Goal: Task Accomplishment & Management: Manage account settings

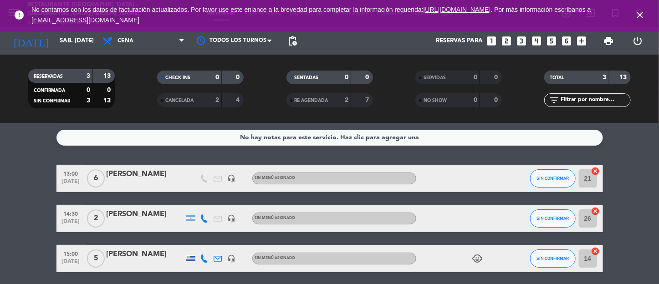
click at [639, 16] on icon "close" at bounding box center [639, 15] width 11 height 11
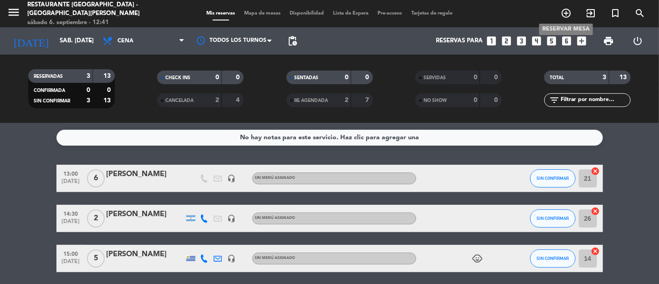
click at [567, 10] on icon "add_circle_outline" at bounding box center [565, 13] width 11 height 11
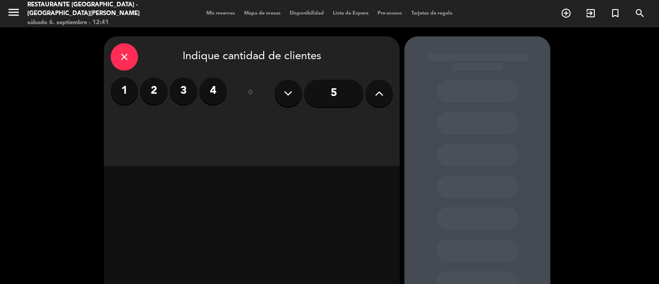
click at [154, 92] on label "2" at bounding box center [153, 90] width 27 height 27
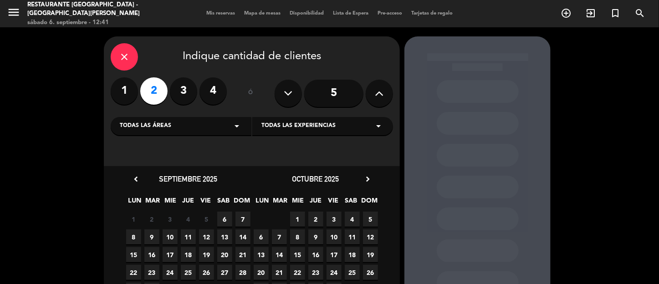
scroll to position [70, 0]
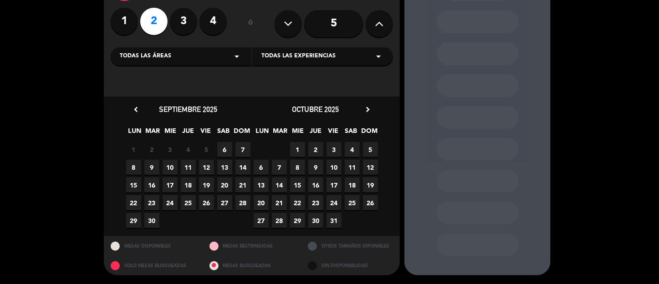
click at [368, 149] on span "5" at bounding box center [370, 149] width 15 height 15
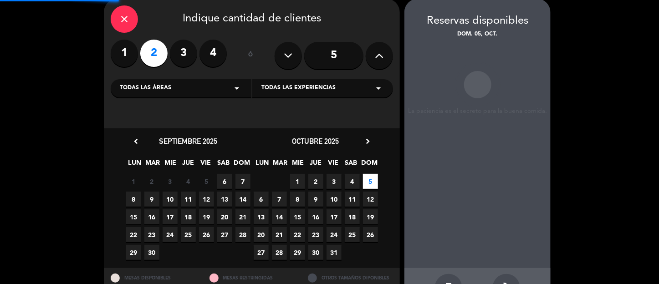
scroll to position [36, 0]
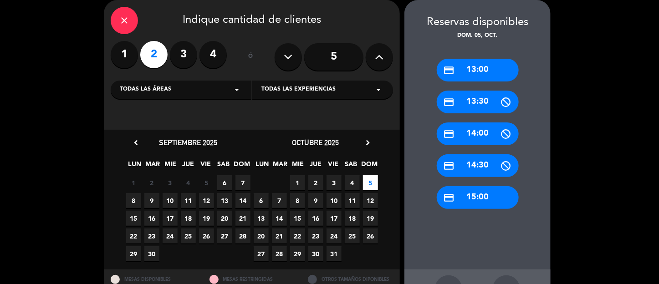
click at [482, 69] on div "credit_card 13:00" at bounding box center [478, 70] width 82 height 23
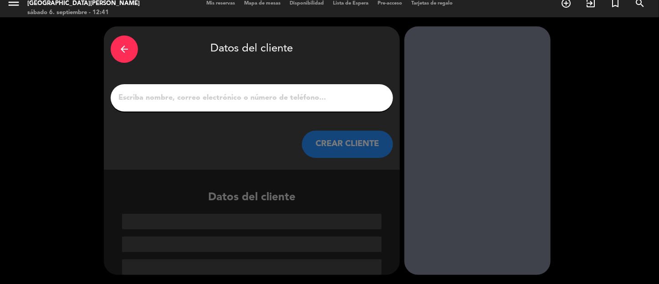
drag, startPoint x: 298, startPoint y: 101, endPoint x: 299, endPoint y: 96, distance: 5.2
click at [299, 97] on input "1" at bounding box center [251, 97] width 269 height 13
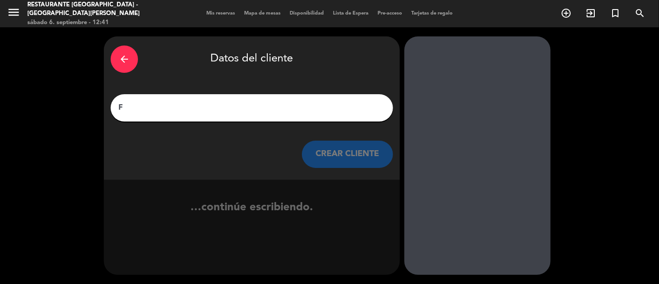
scroll to position [0, 0]
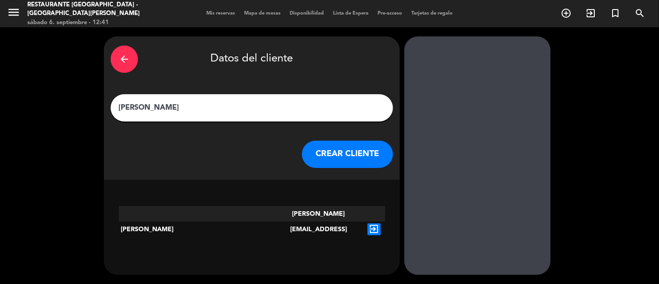
type input "[PERSON_NAME]"
click at [360, 163] on button "CREAR CLIENTE" at bounding box center [347, 154] width 91 height 27
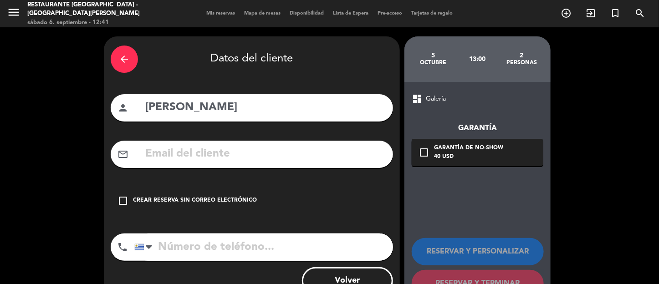
click at [125, 200] on icon "check_box_outline_blank" at bounding box center [122, 200] width 11 height 11
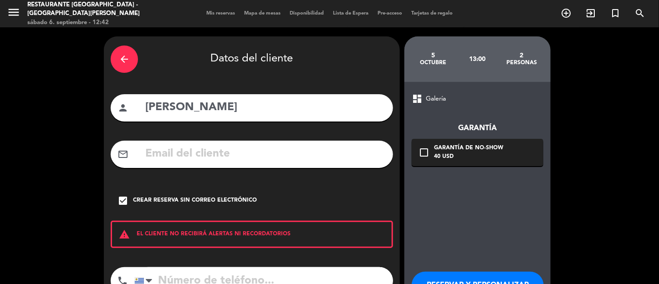
scroll to position [67, 0]
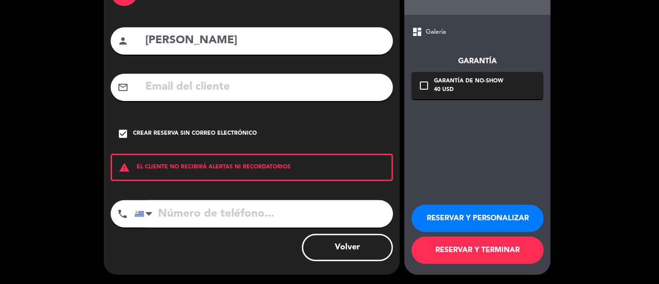
click at [449, 215] on button "RESERVAR Y PERSONALIZAR" at bounding box center [477, 218] width 132 height 27
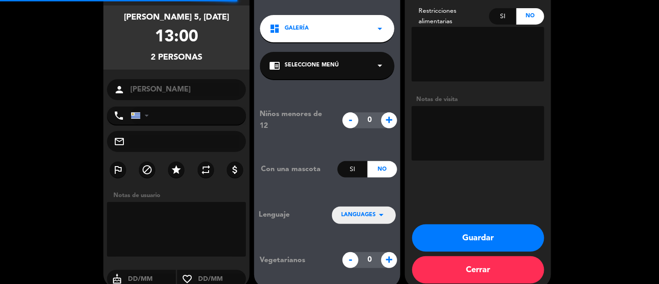
scroll to position [36, 0]
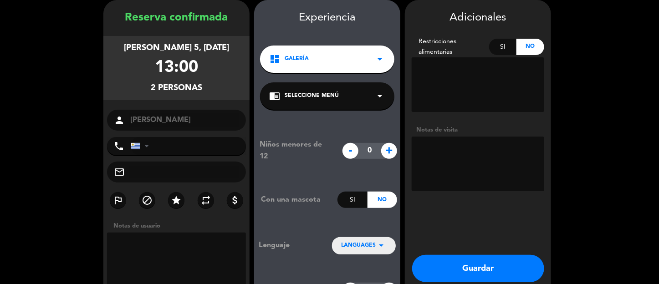
click at [487, 269] on button "Guardar" at bounding box center [478, 268] width 132 height 27
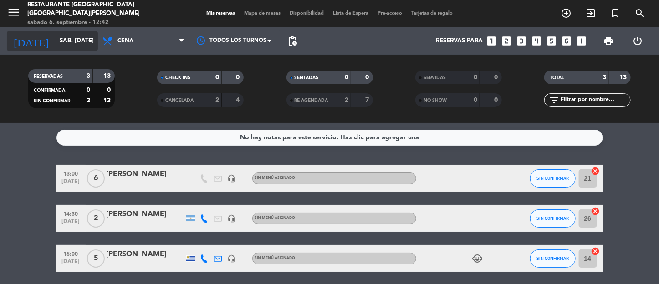
click at [90, 41] on icon "arrow_drop_down" at bounding box center [90, 41] width 11 height 11
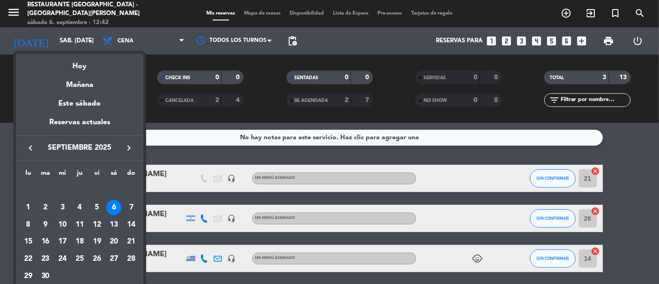
click at [132, 147] on icon "keyboard_arrow_right" at bounding box center [128, 147] width 11 height 11
click at [132, 207] on div "5" at bounding box center [130, 207] width 15 height 15
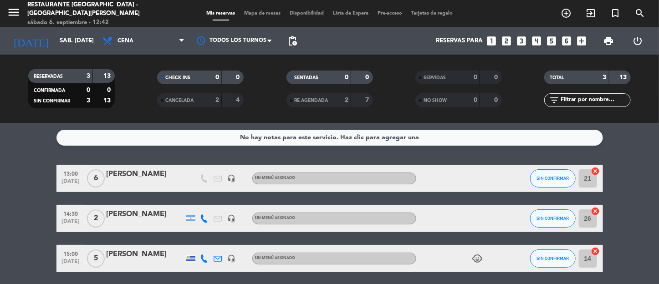
type input "dom. [DATE]"
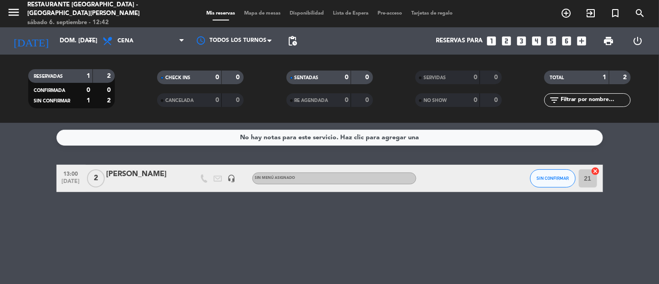
click at [147, 234] on div "No hay notas para este servicio. Haz clic para agregar una 13:00 [DATE] 2 [PERS…" at bounding box center [329, 203] width 659 height 161
click at [146, 168] on div "[PERSON_NAME]" at bounding box center [145, 174] width 77 height 12
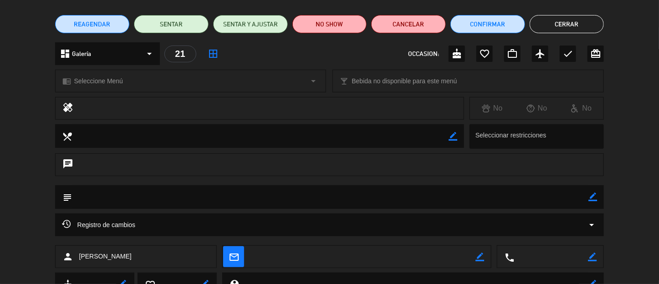
scroll to position [106, 0]
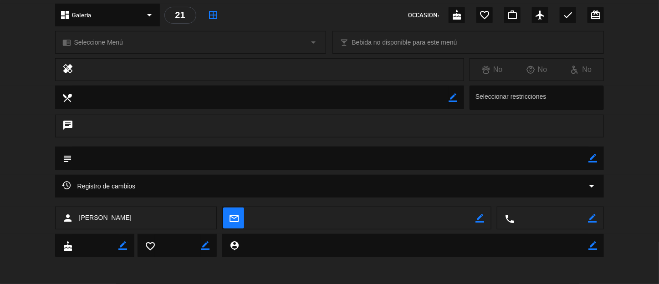
click at [589, 217] on icon "border_color" at bounding box center [592, 218] width 9 height 9
paste textarea "[PHONE_NUMBER]"
type textarea "[PHONE_NUMBER]"
click at [591, 214] on icon at bounding box center [592, 218] width 9 height 9
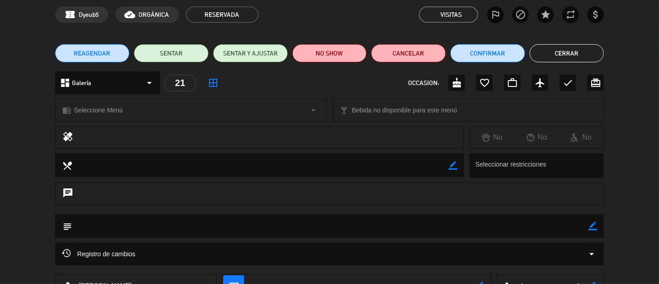
scroll to position [0, 0]
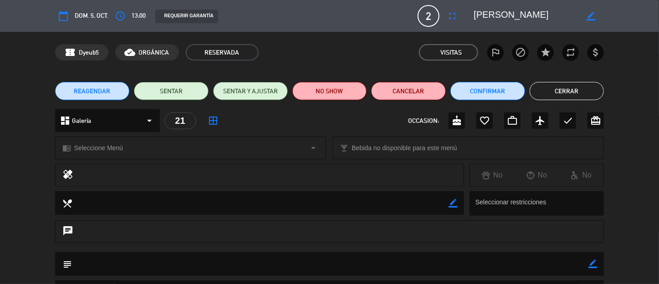
click at [553, 93] on button "Cerrar" at bounding box center [566, 91] width 75 height 18
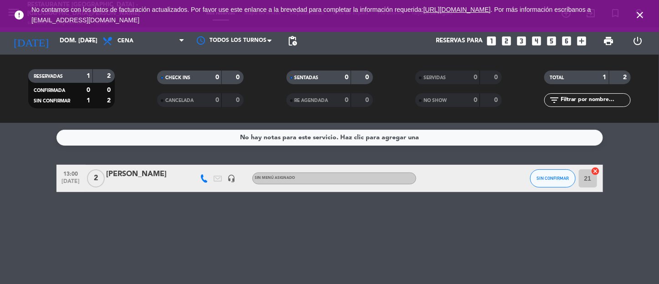
click at [154, 176] on div "[PERSON_NAME]" at bounding box center [145, 174] width 77 height 12
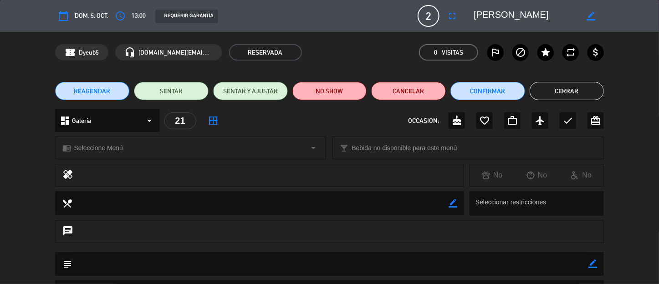
click at [453, 204] on icon "border_color" at bounding box center [452, 203] width 9 height 9
click at [406, 201] on textarea at bounding box center [260, 202] width 376 height 23
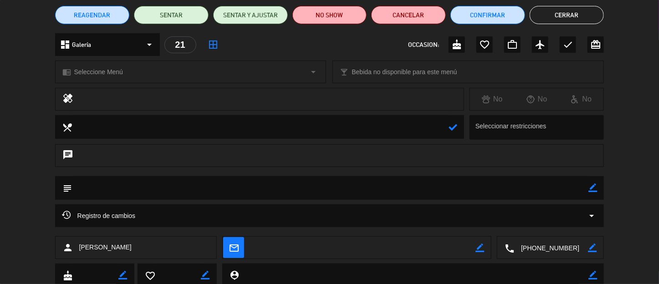
scroll to position [106, 0]
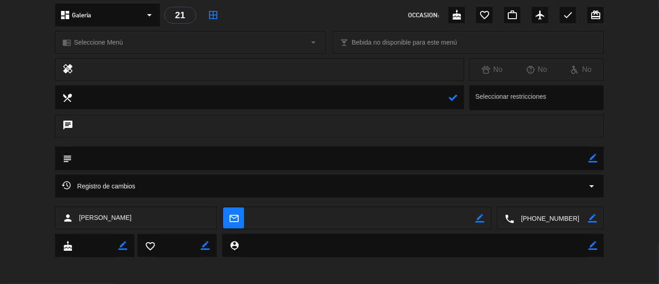
click at [595, 161] on icon "border_color" at bounding box center [592, 158] width 9 height 9
click at [450, 156] on textarea at bounding box center [330, 158] width 517 height 23
click at [592, 159] on icon at bounding box center [592, 158] width 9 height 9
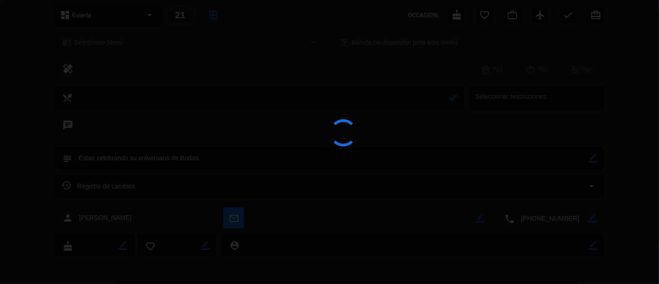
type textarea "Estan celebrando su aniversario de Bodas."
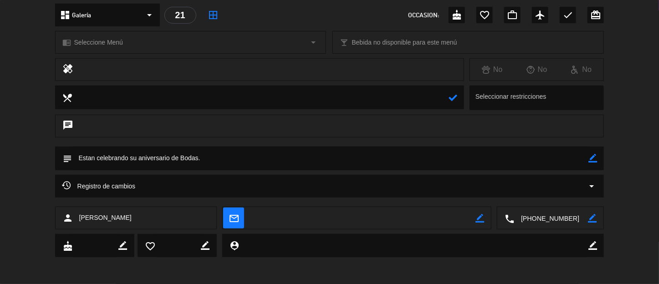
click at [449, 98] on icon at bounding box center [452, 97] width 9 height 9
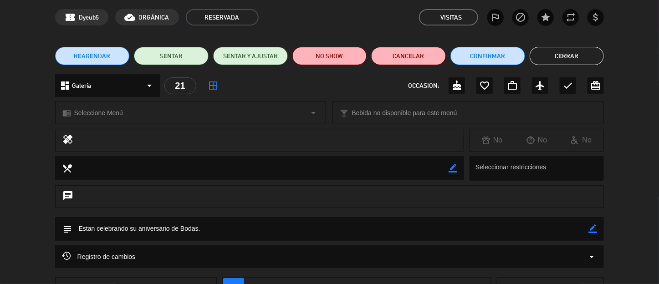
scroll to position [0, 0]
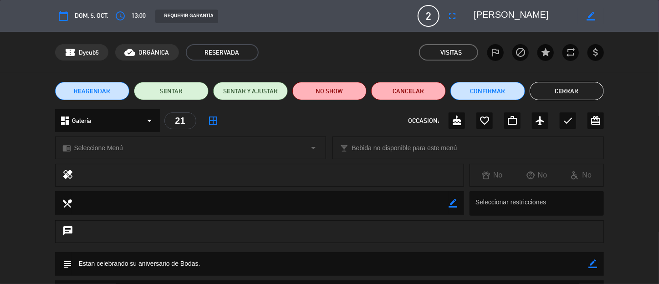
click at [555, 91] on button "Cerrar" at bounding box center [566, 91] width 75 height 18
